Goal: Find specific page/section: Find specific page/section

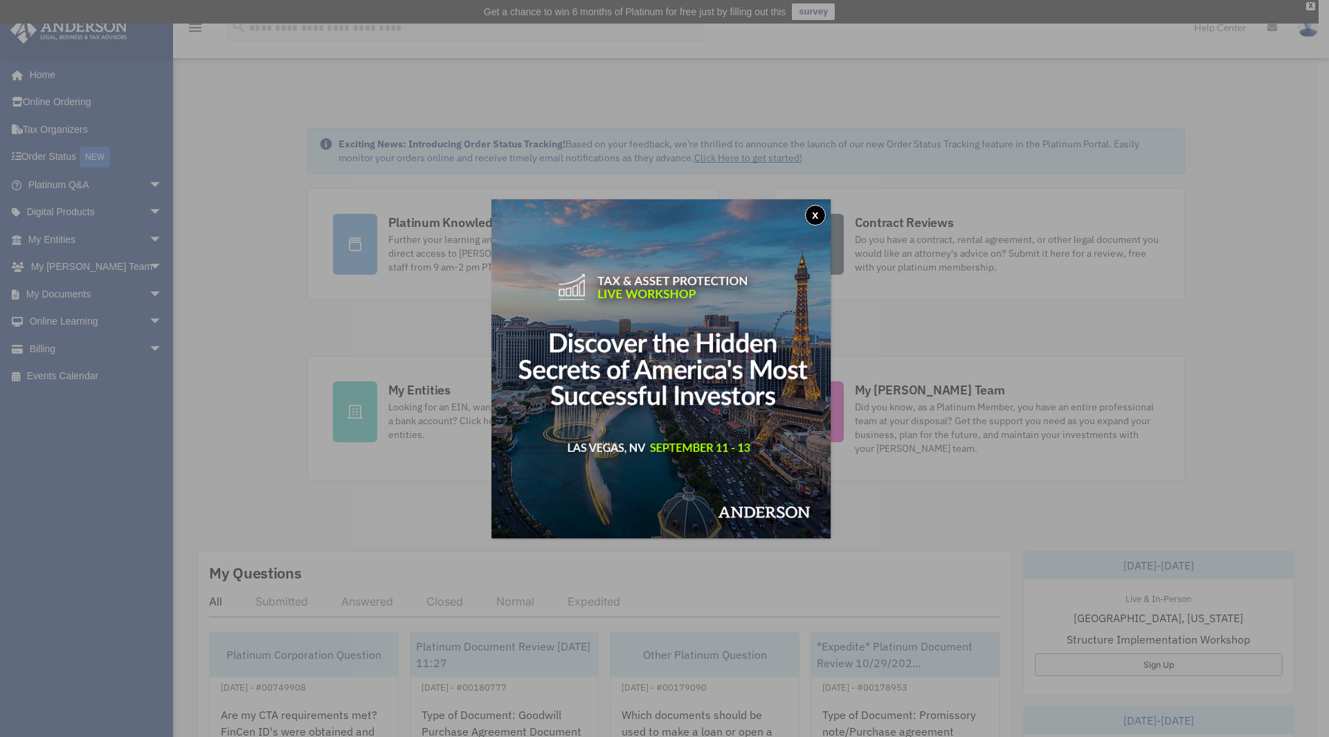
click at [819, 210] on button "x" at bounding box center [815, 215] width 21 height 21
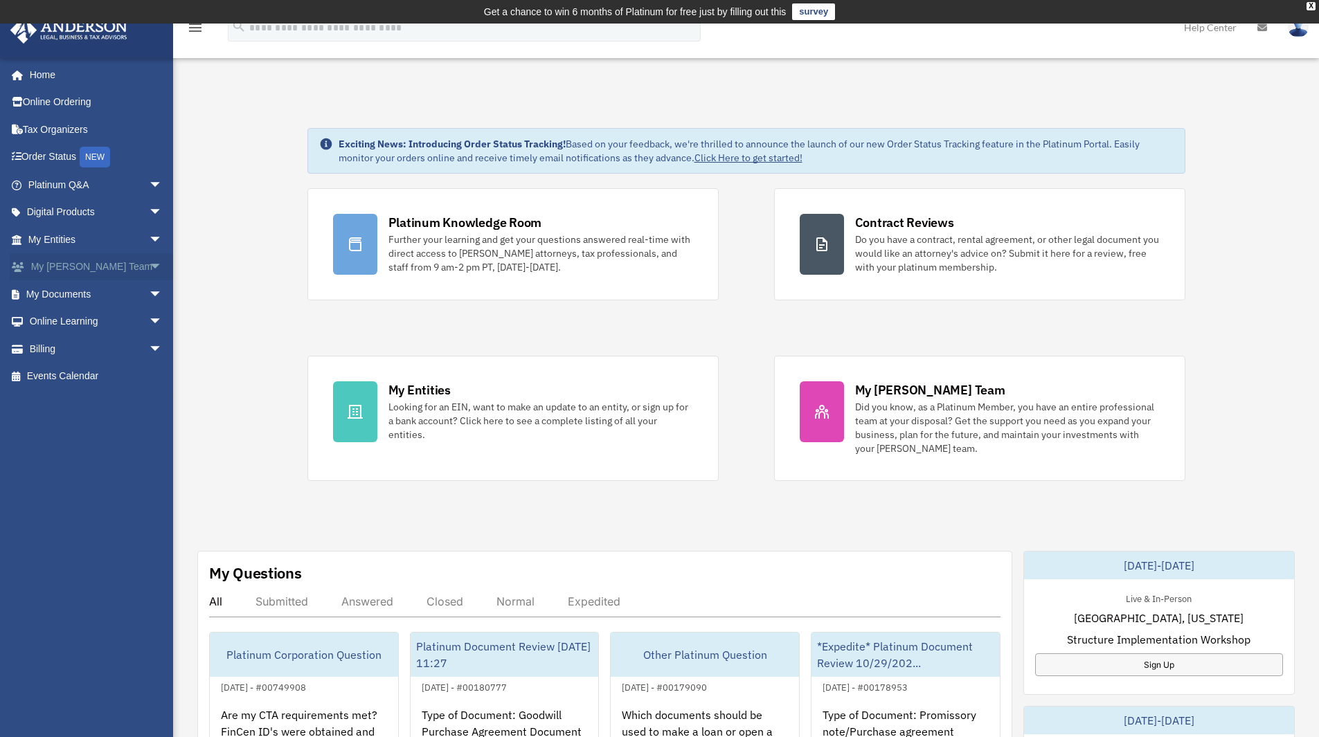
click at [149, 266] on span "arrow_drop_down" at bounding box center [163, 267] width 28 height 28
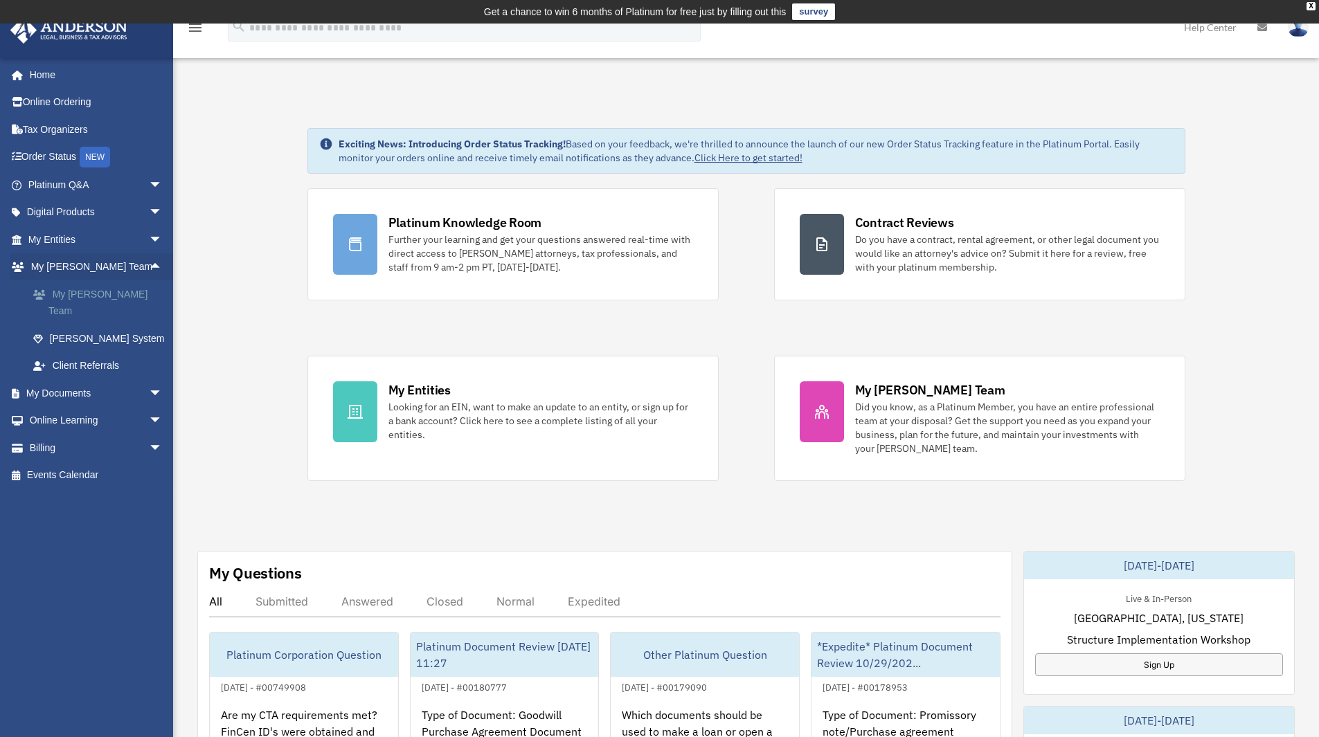
click at [100, 292] on link "My [PERSON_NAME] Team" at bounding box center [101, 302] width 164 height 44
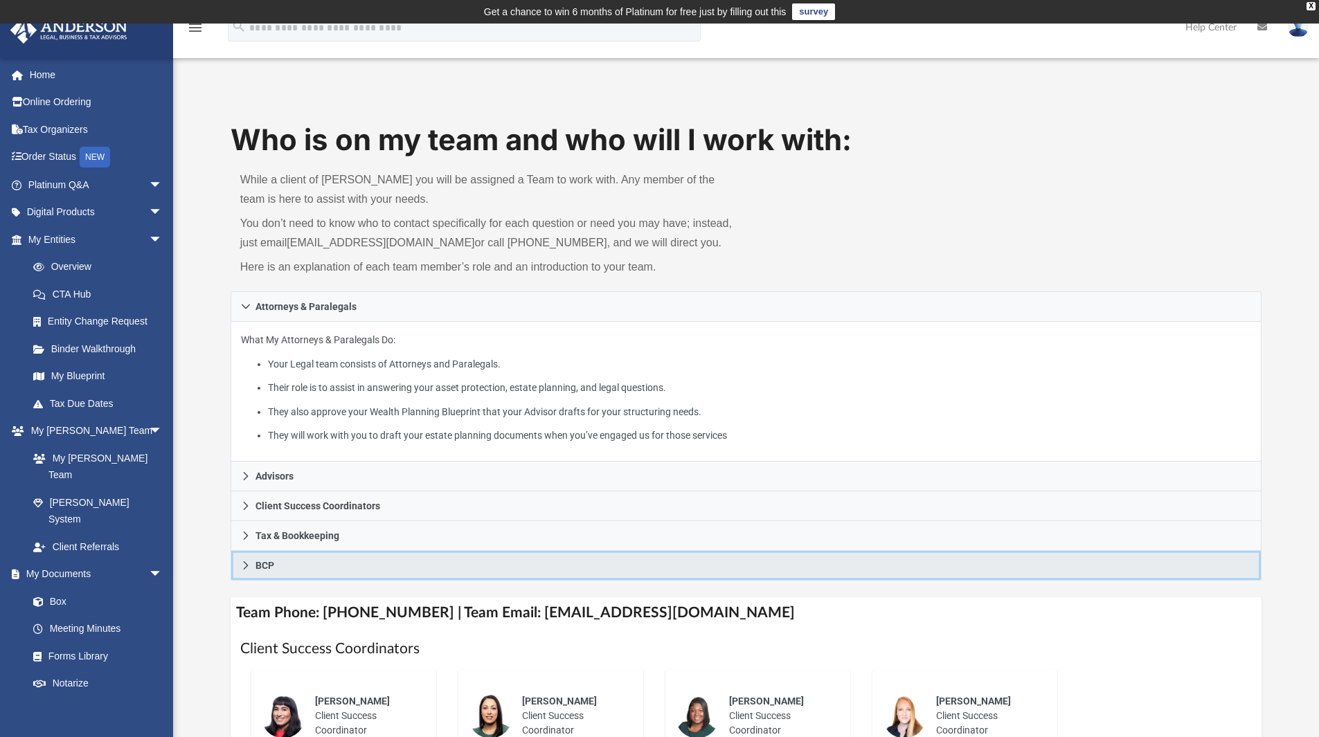
click at [261, 564] on span "BCP" at bounding box center [264, 566] width 19 height 10
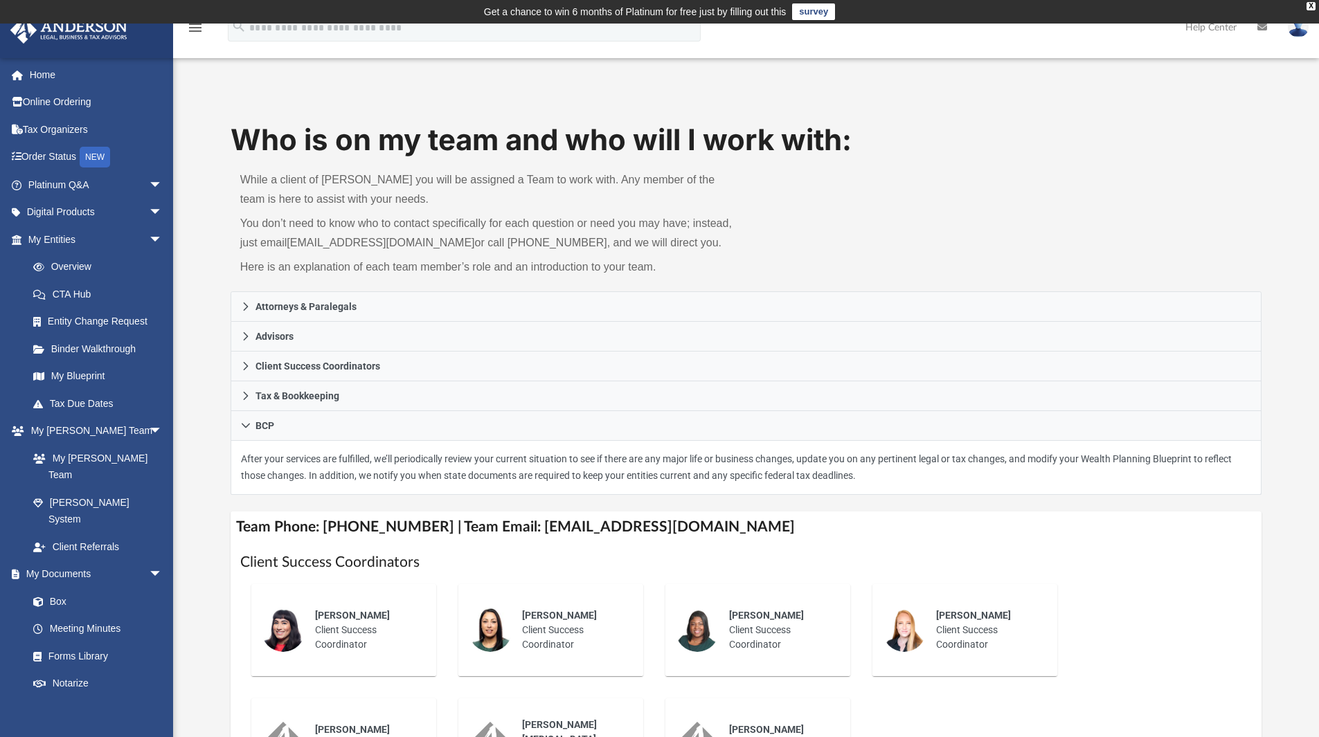
click at [958, 185] on div "Who is on my team and who will I work with: While a client of Anderson you will…" at bounding box center [747, 206] width 1032 height 172
